Goal: Task Accomplishment & Management: Complete application form

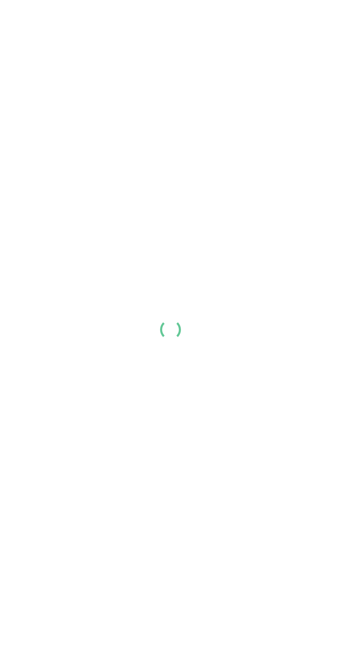
click at [234, 309] on div at bounding box center [170, 329] width 341 height 659
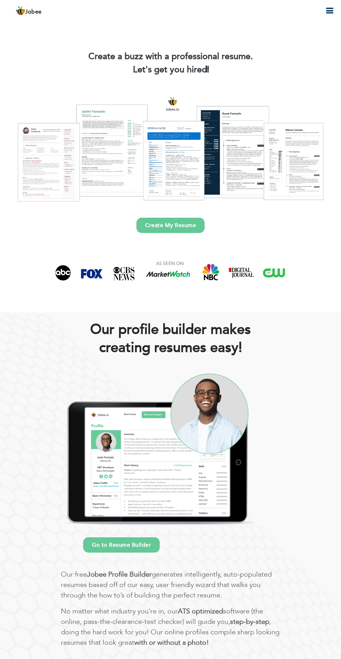
click at [325, 11] on icon "button" at bounding box center [329, 11] width 8 height 8
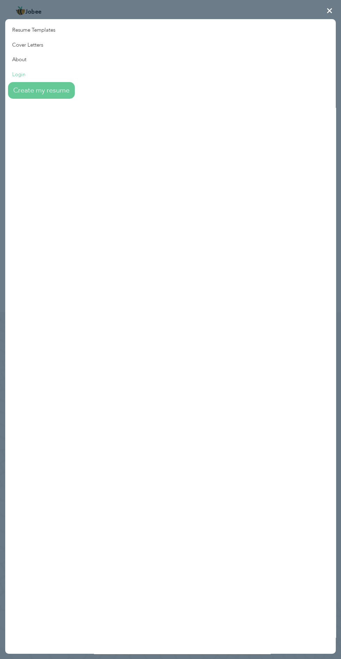
click at [29, 79] on link "Login" at bounding box center [40, 74] width 70 height 15
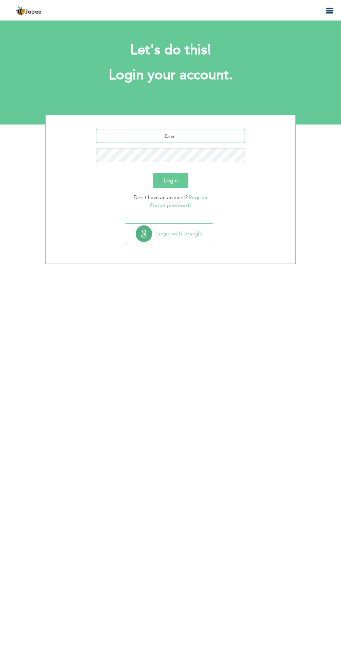
click at [220, 136] on input "text" at bounding box center [170, 136] width 149 height 14
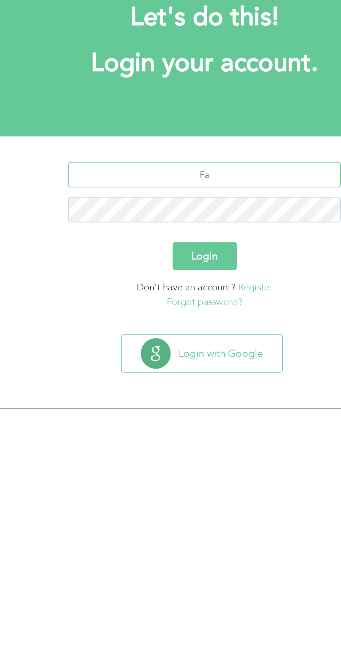
type input "farhan.parvaiz12@outlook.com"
click at [153, 173] on button "Login" at bounding box center [170, 180] width 35 height 15
click at [171, 183] on button "Login" at bounding box center [170, 180] width 35 height 15
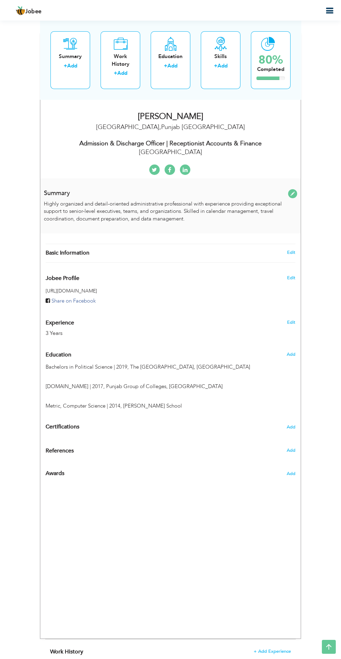
type input "[PERSON_NAME]"
type input "03081195302"
select select "number:166"
type input "[GEOGRAPHIC_DATA]"
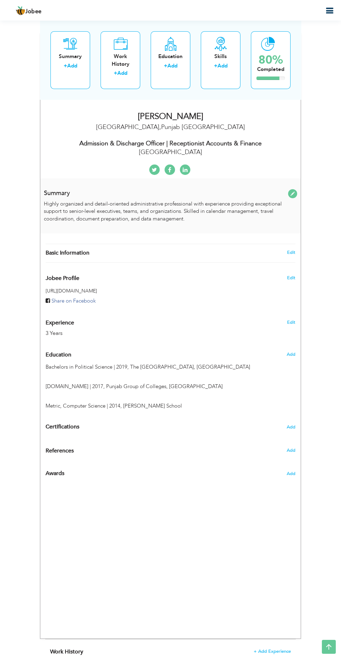
type input "[GEOGRAPHIC_DATA]"
select select "number:5"
type input "[GEOGRAPHIC_DATA]"
type input "Admission & Discharge Officer | Receptionist Accounts & Finance"
click at [0, 0] on input "Admission & Discharge Officer | Receptionist Accounts & Finance" at bounding box center [0, 0] width 0 height 0
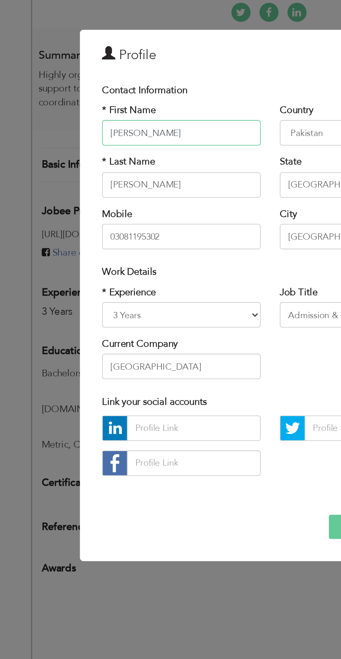
scroll to position [128, 0]
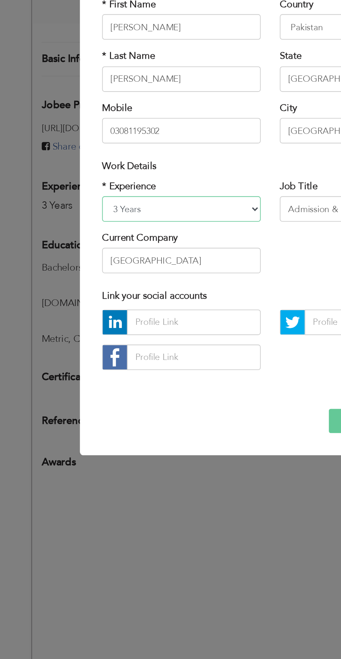
click at [100, 340] on select "Entry Level Less than 1 Year 1 Year 2 Years 3 Years 4 Years 5 Years 6 Years 7 Y…" at bounding box center [122, 335] width 87 height 14
select select "number:7"
click at [79, 328] on select "Entry Level Less than 1 Year 1 Year 2 Years 3 Years 4 Years 5 Years 6 Years 7 Y…" at bounding box center [122, 335] width 87 height 14
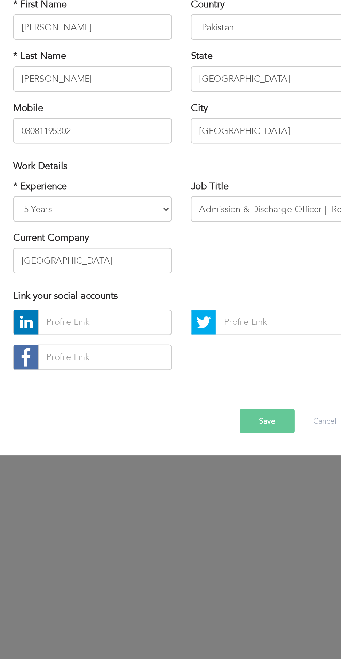
click at [219, 454] on button "Save" at bounding box center [217, 450] width 30 height 13
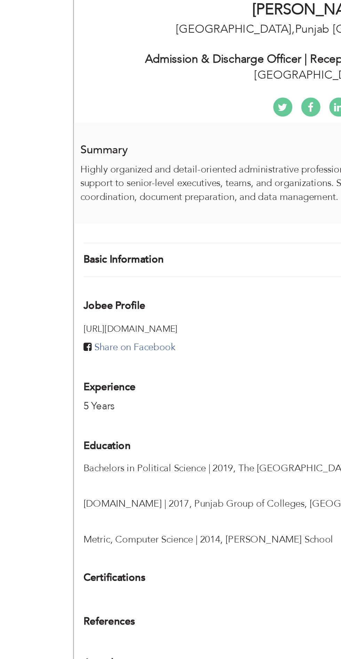
scroll to position [125, 0]
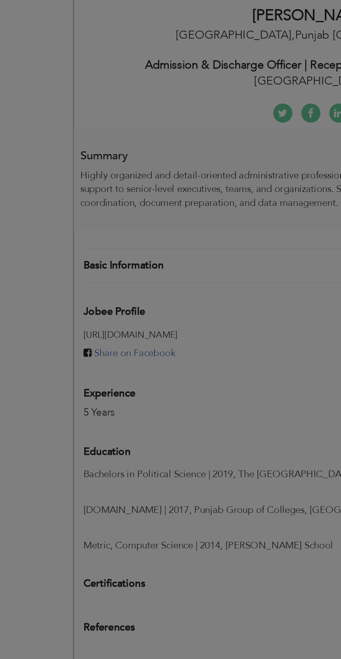
click at [0, 0] on div "× Profile Contact Information * First Name Farhan * Last Name Parvaiz" at bounding box center [0, 0] width 0 height 0
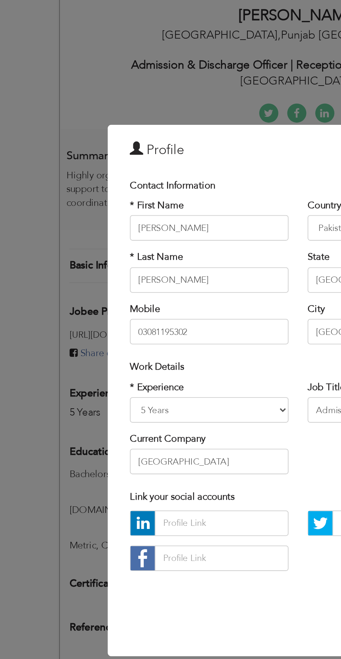
click at [17, 207] on div "× Profile Contact Information * First Name Farhan * Last Name Parvaiz" at bounding box center [170, 329] width 341 height 659
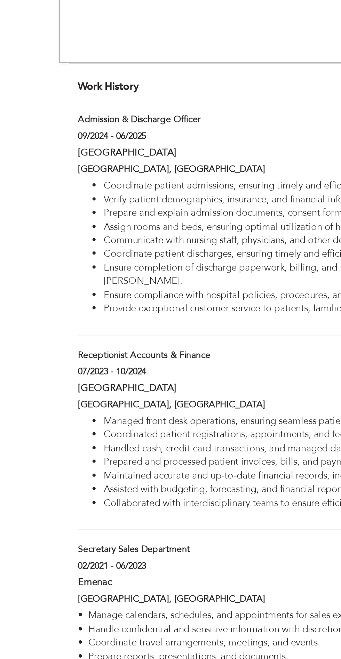
scroll to position [437, 0]
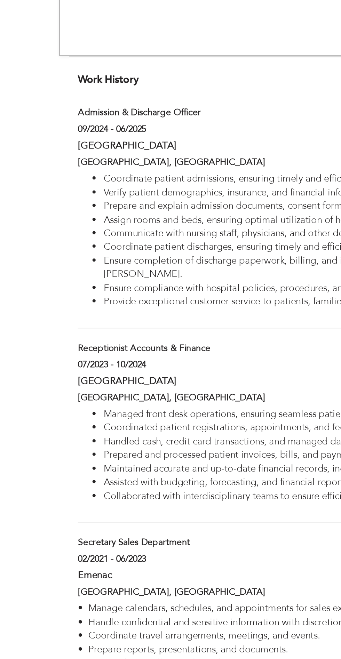
type input "Admission & Discharge Officer"
type input "[GEOGRAPHIC_DATA]"
type input "09/2024"
type input "06/2025"
type input "[GEOGRAPHIC_DATA]"
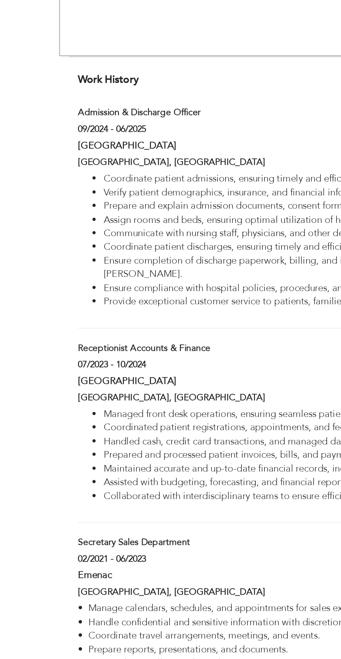
type input "[GEOGRAPHIC_DATA]"
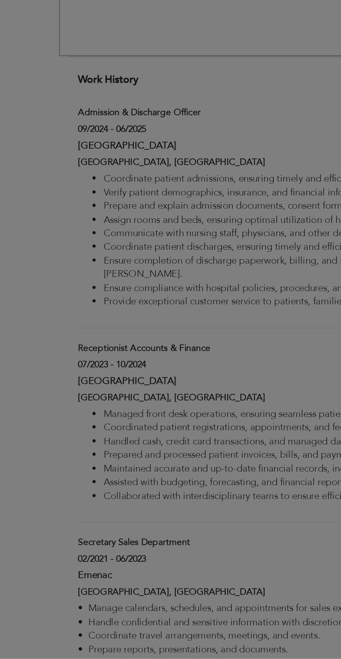
click at [0, 0] on div "× Work History * Job Title Admission & Discharge Officer Company Evercare Hospi…" at bounding box center [0, 0] width 0 height 0
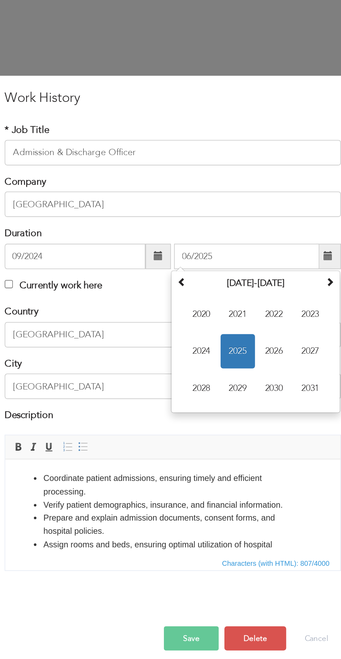
click at [255, 259] on span at bounding box center [255, 259] width 5 height 5
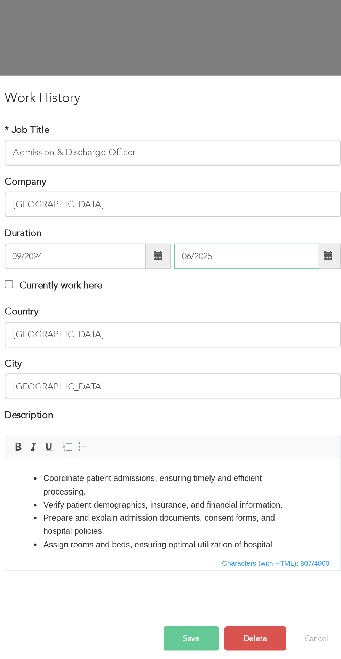
click at [216, 261] on input "06/2025" at bounding box center [210, 260] width 79 height 14
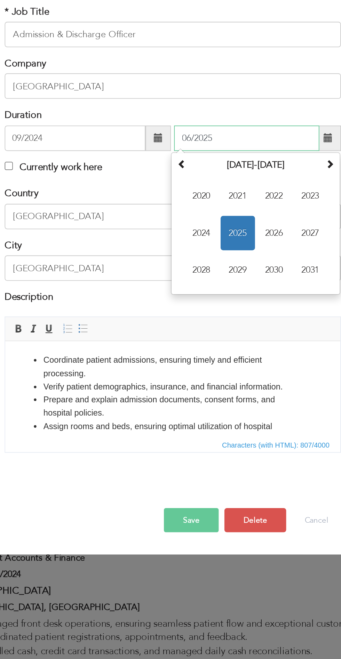
click at [206, 311] on span "2025" at bounding box center [205, 311] width 19 height 19
click at [186, 333] on span "Sep" at bounding box center [186, 331] width 19 height 19
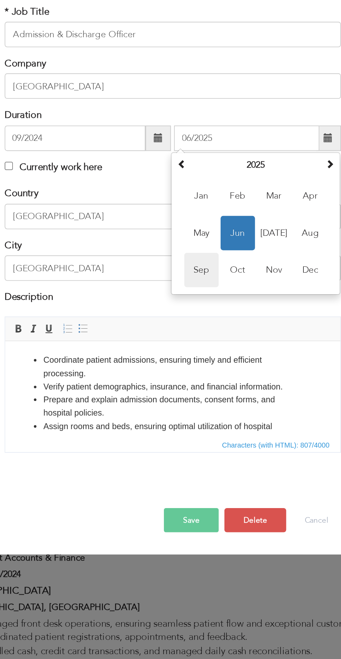
type input "09/2025"
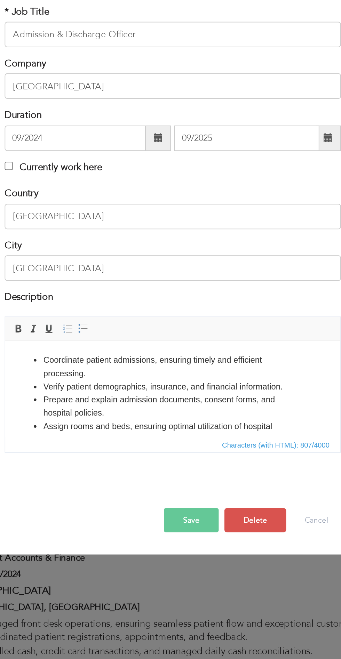
click at [179, 475] on button "Save" at bounding box center [181, 468] width 30 height 13
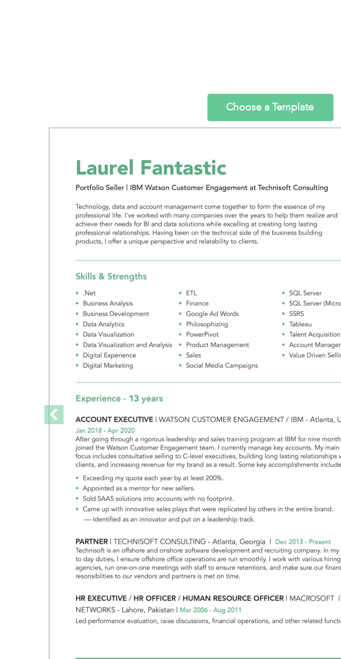
scroll to position [1120, 0]
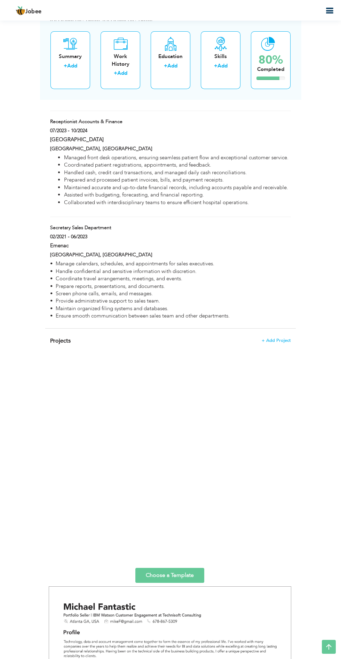
scroll to position [806, 0]
click at [331, 645] on icon at bounding box center [329, 647] width 14 height 14
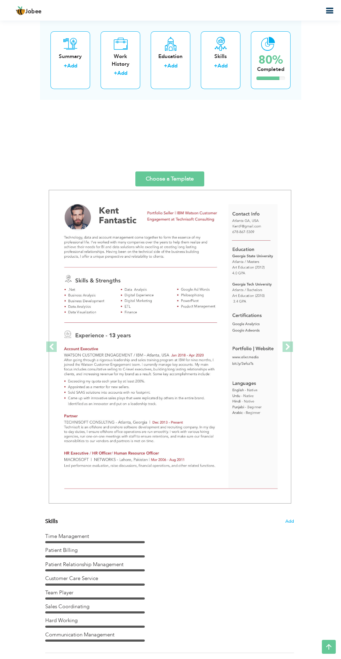
scroll to position [1201, 0]
click at [179, 179] on link "Choose a Template" at bounding box center [169, 179] width 69 height 15
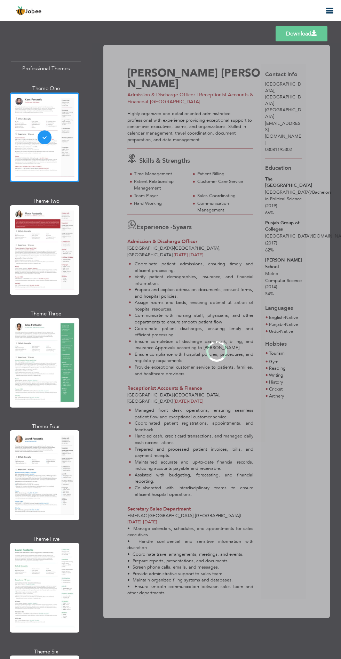
click at [54, 273] on div "Professional Themes Theme One Theme Two Theme Three Theme Four" at bounding box center [170, 351] width 341 height 616
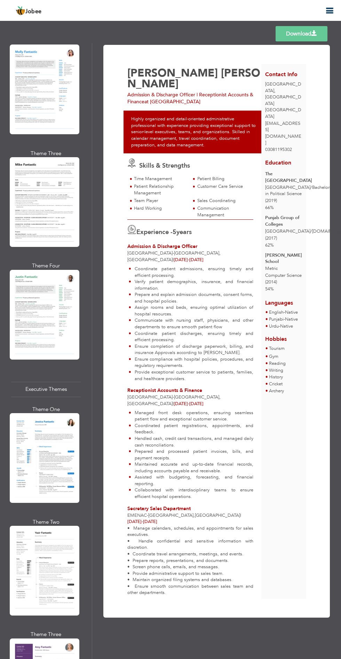
scroll to position [878, 0]
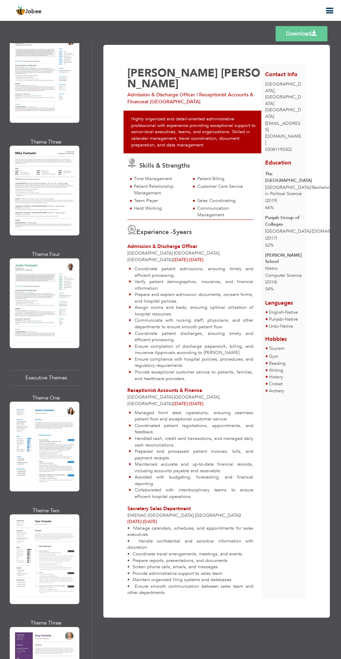
click at [64, 415] on div "Professional Themes Theme One Theme Two Theme Three Theme Four" at bounding box center [170, 351] width 341 height 616
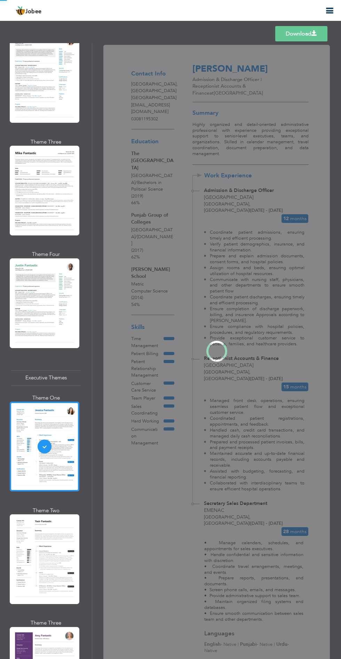
click at [58, 607] on div "Professional Themes Theme One Theme Two Theme Three Theme Four" at bounding box center [170, 351] width 341 height 616
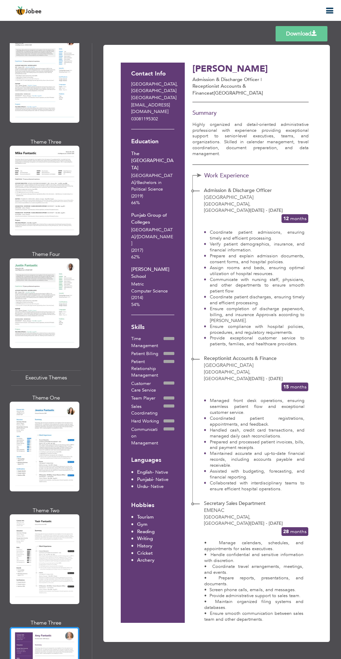
click at [50, 513] on div "Professional Themes Theme One Theme Two Theme Three Theme Four" at bounding box center [170, 351] width 341 height 616
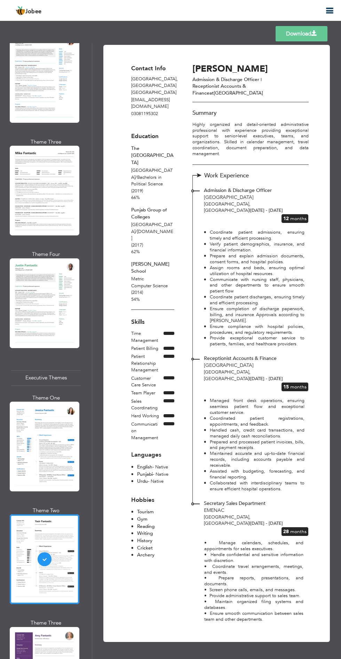
click at [311, 35] on link "Download" at bounding box center [301, 33] width 52 height 15
click at [303, 35] on link "Download" at bounding box center [301, 33] width 52 height 15
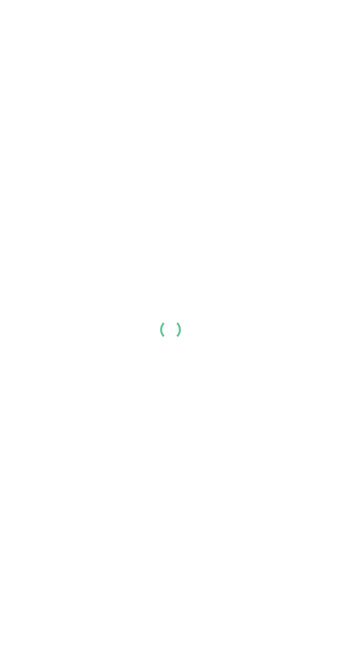
click at [251, 306] on div at bounding box center [170, 329] width 341 height 659
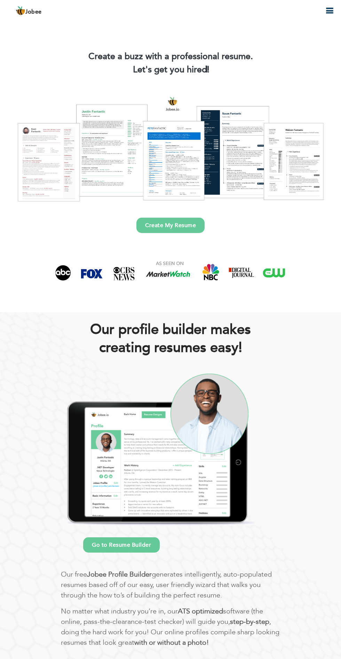
click at [329, 11] on icon "button" at bounding box center [329, 11] width 8 height 8
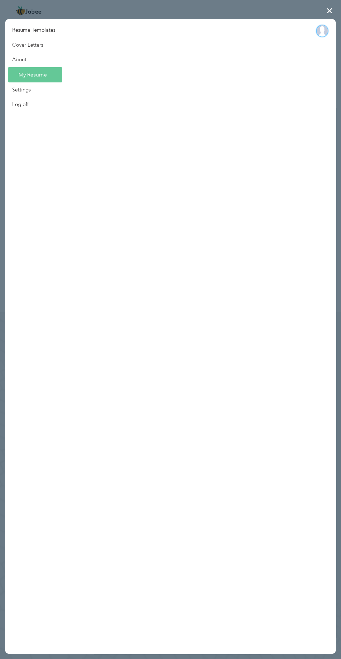
click at [323, 31] on img at bounding box center [321, 30] width 11 height 11
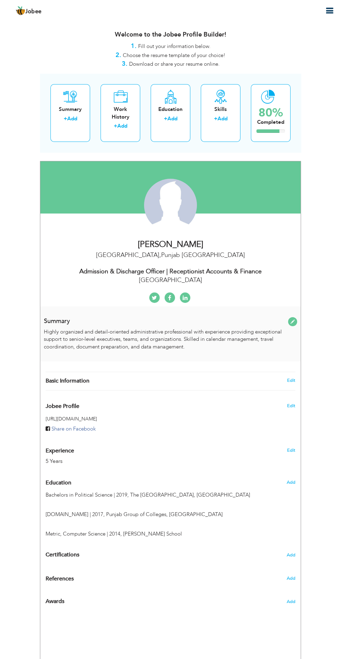
type input "[PERSON_NAME]"
type input "03081195302"
select select "number:166"
type input "[GEOGRAPHIC_DATA]"
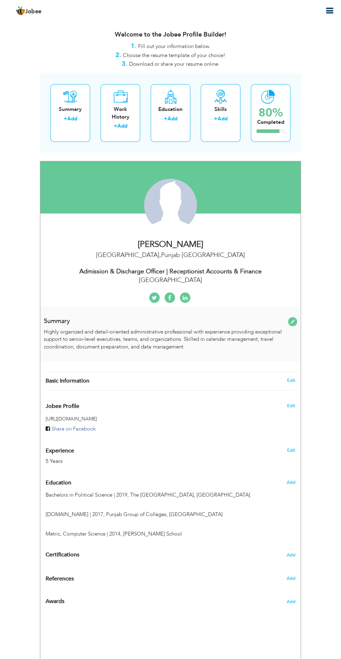
type input "Lahore"
select select "number:7"
type input "Evercare Hospital"
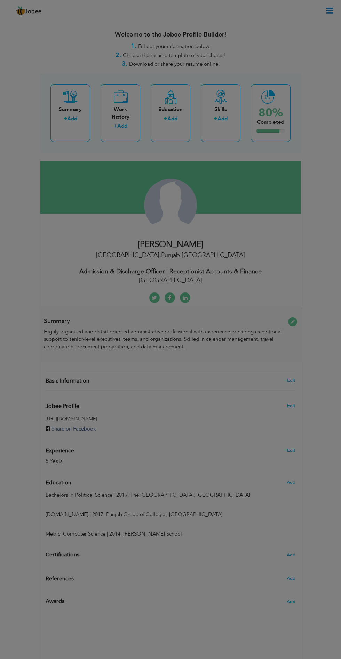
click at [0, 0] on div "Country Afghanistan Albania Algeria American Samoa Andorra Angola Anguilla Anta…" at bounding box center [0, 0] width 0 height 0
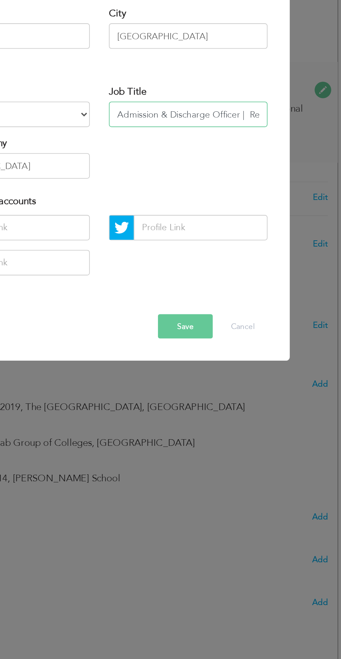
click at [245, 337] on input "Admission & Discharge Officer | Receptionist Accounts & Finance" at bounding box center [219, 335] width 87 height 14
type input "Admission & Discharge Officer | Secretary Sales Department"
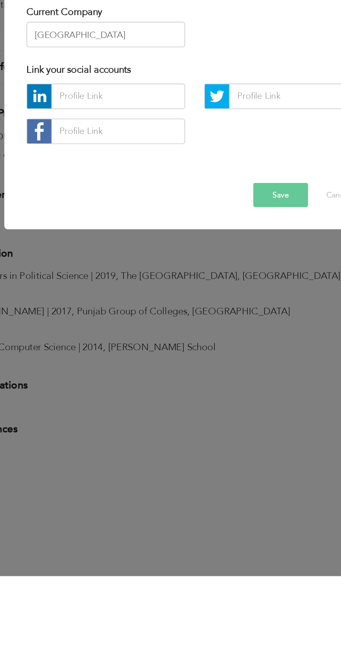
click at [216, 451] on button "Save" at bounding box center [217, 450] width 30 height 13
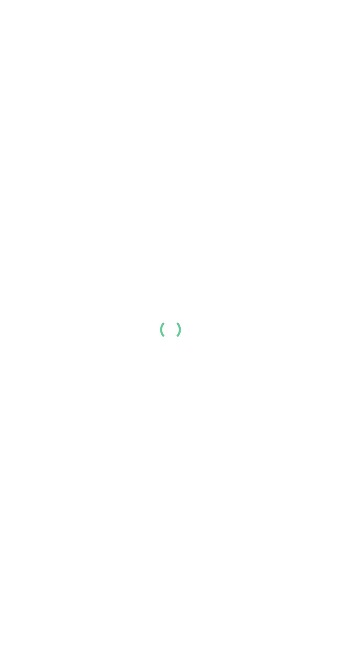
click at [91, 237] on div at bounding box center [170, 329] width 341 height 659
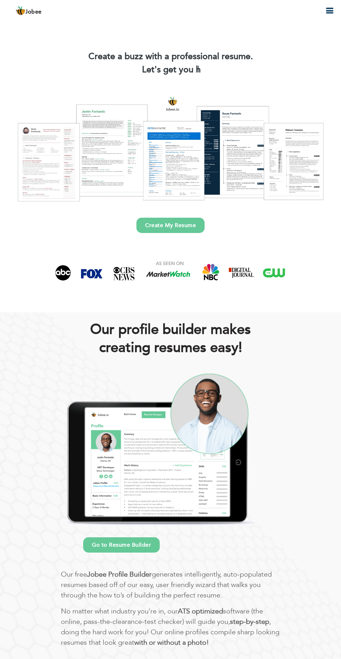
click at [327, 13] on icon "button" at bounding box center [329, 11] width 8 height 8
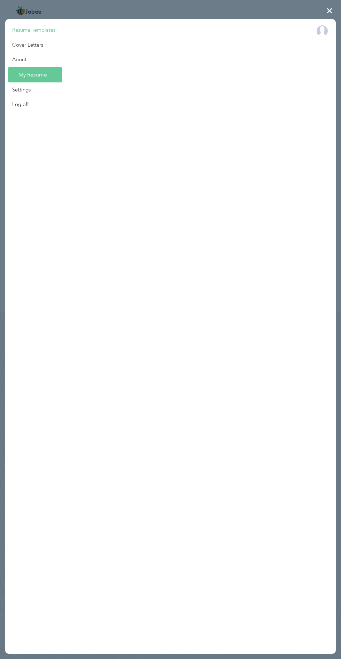
click at [60, 33] on link "Resume Templates" at bounding box center [33, 30] width 57 height 15
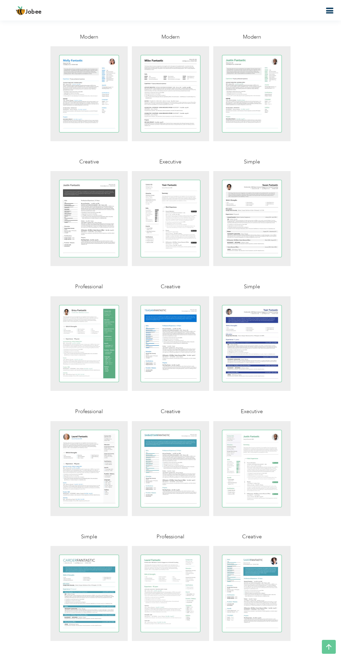
scroll to position [389, 0]
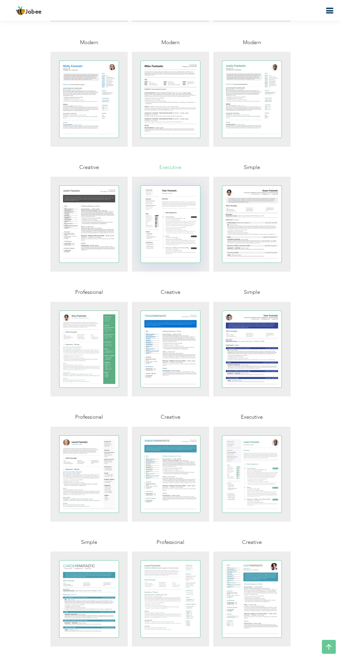
click at [158, 232] on div at bounding box center [170, 224] width 59 height 77
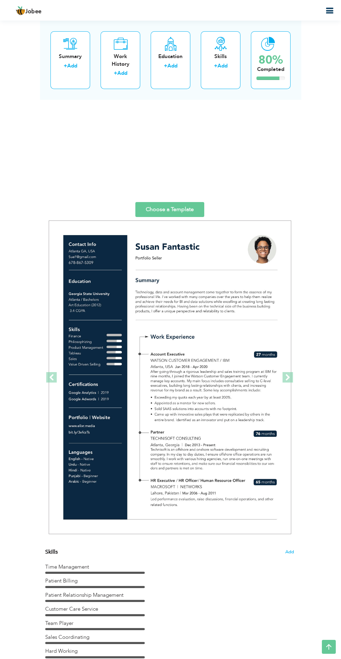
scroll to position [1177, 0]
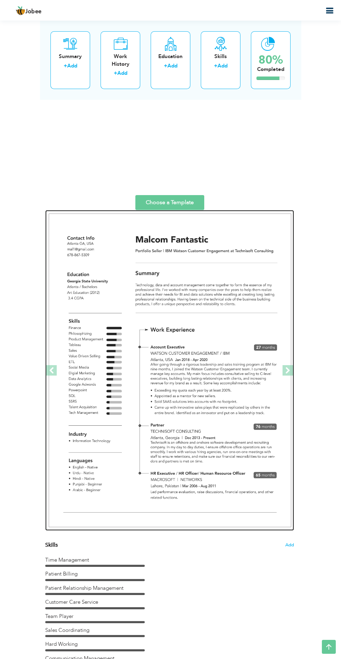
click at [125, 321] on img at bounding box center [170, 369] width 242 height 313
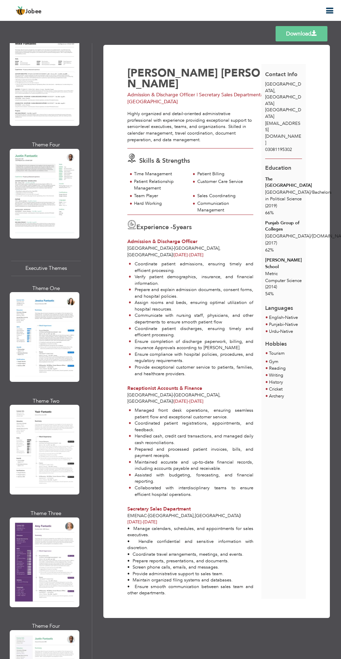
scroll to position [994, 0]
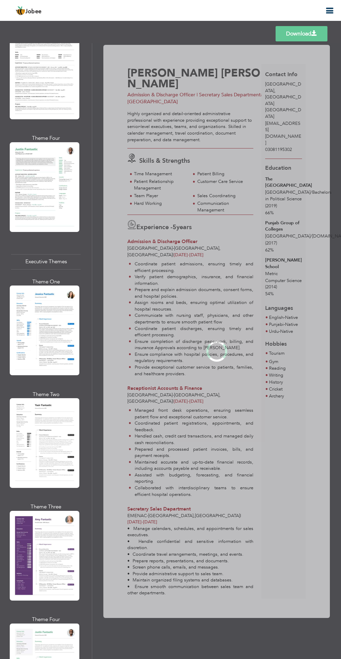
click at [65, 397] on div "Professional Themes Theme One Theme Two Theme Three Theme Four" at bounding box center [170, 351] width 341 height 616
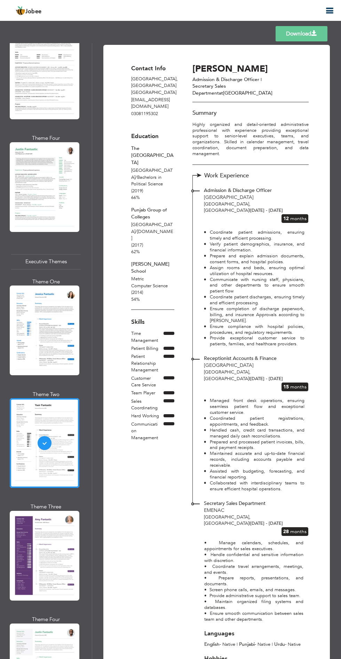
click at [296, 37] on link "Download" at bounding box center [301, 33] width 52 height 15
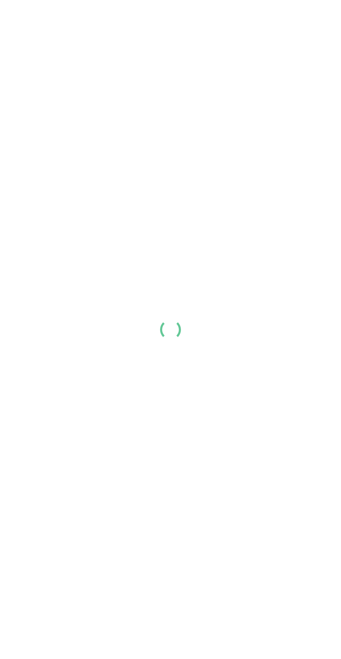
click at [80, 227] on div at bounding box center [170, 329] width 341 height 659
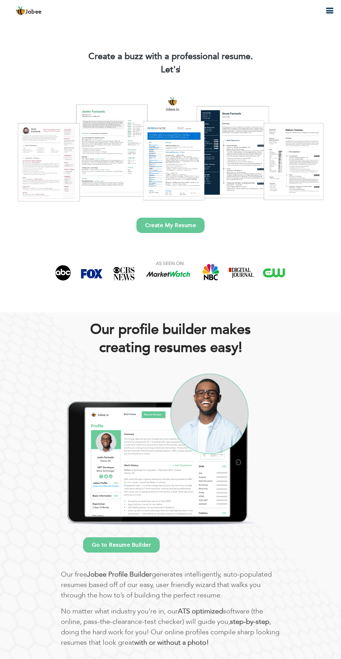
click at [328, 11] on icon "button" at bounding box center [329, 11] width 8 height 8
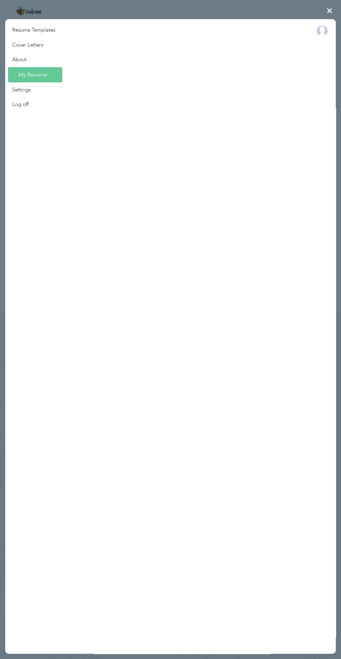
click at [27, 73] on link "My Resume" at bounding box center [35, 74] width 54 height 15
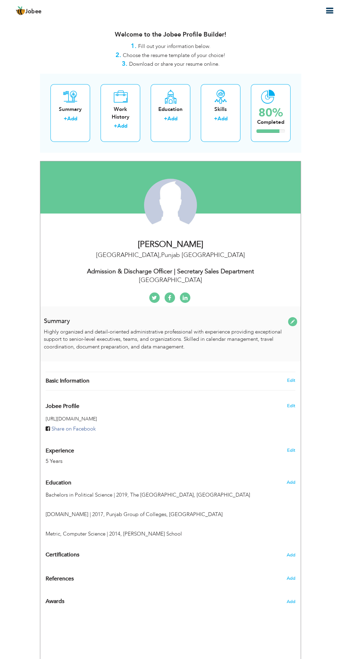
type input "[PERSON_NAME]"
type input "03081195302"
select select "number:166"
type input "[GEOGRAPHIC_DATA]"
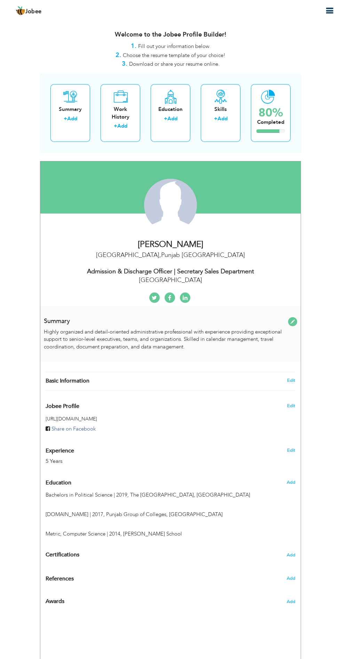
type input "[GEOGRAPHIC_DATA]"
select select "number:7"
type input "[GEOGRAPHIC_DATA]"
type input "Admission & Discharge Officer | Secretary Sales Department"
click at [0, 0] on label "City" at bounding box center [0, 0] width 0 height 0
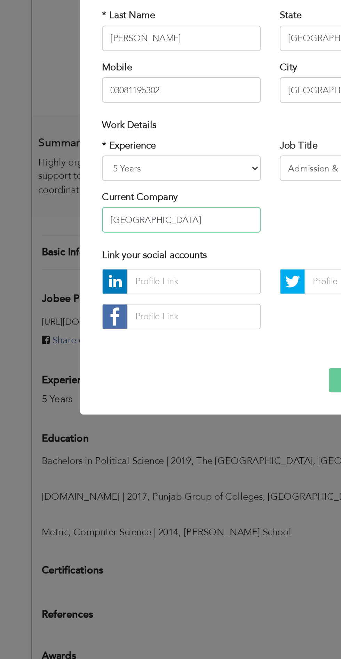
click at [142, 364] on input "[GEOGRAPHIC_DATA]" at bounding box center [122, 363] width 87 height 14
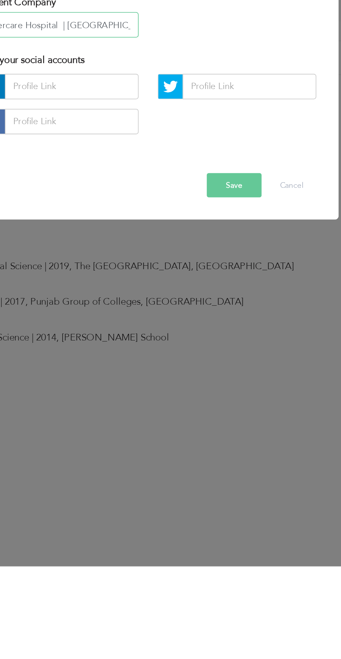
type input "Evercare Hospital | [GEOGRAPHIC_DATA]"
click at [217, 452] on button "Save" at bounding box center [217, 450] width 30 height 13
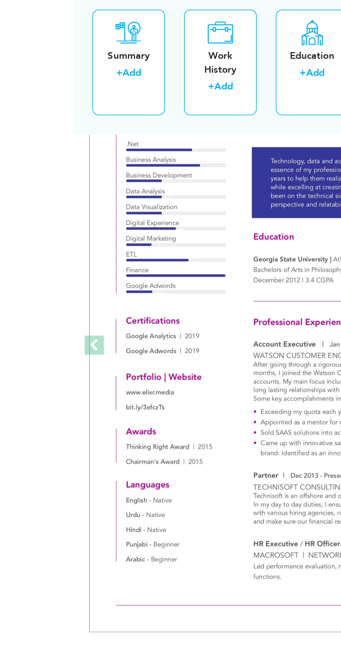
scroll to position [1333, 0]
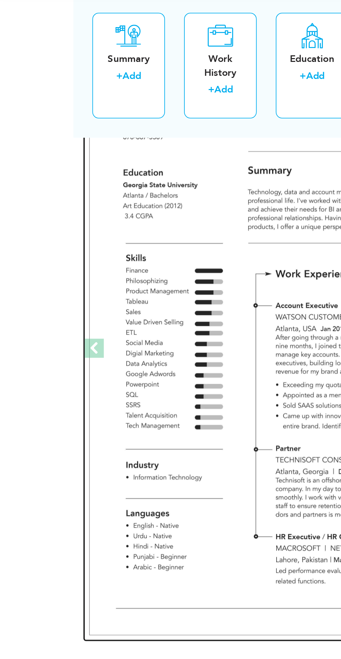
click at [143, 242] on img at bounding box center [170, 214] width 242 height 313
click at [138, 239] on img at bounding box center [170, 214] width 242 height 313
click at [143, 239] on img at bounding box center [170, 214] width 242 height 313
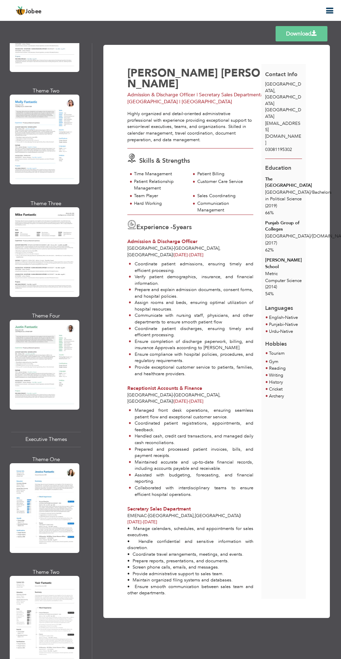
scroll to position [831, 0]
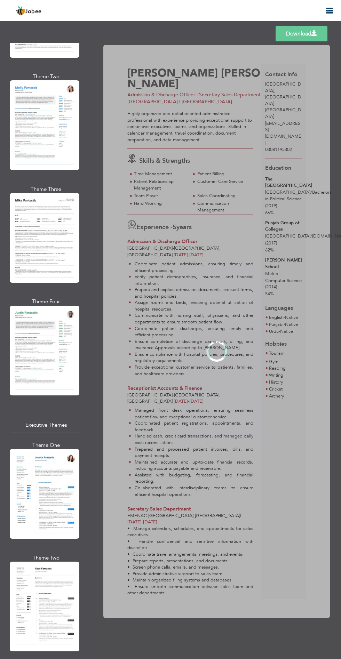
click at [54, 562] on div "Professional Themes Theme One Theme Two Theme Three Theme Four" at bounding box center [170, 351] width 341 height 616
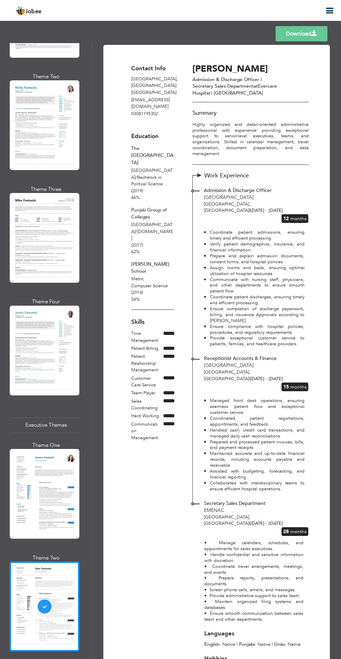
click at [314, 38] on link "Download" at bounding box center [301, 33] width 52 height 15
